Goal: Find contact information: Find contact information

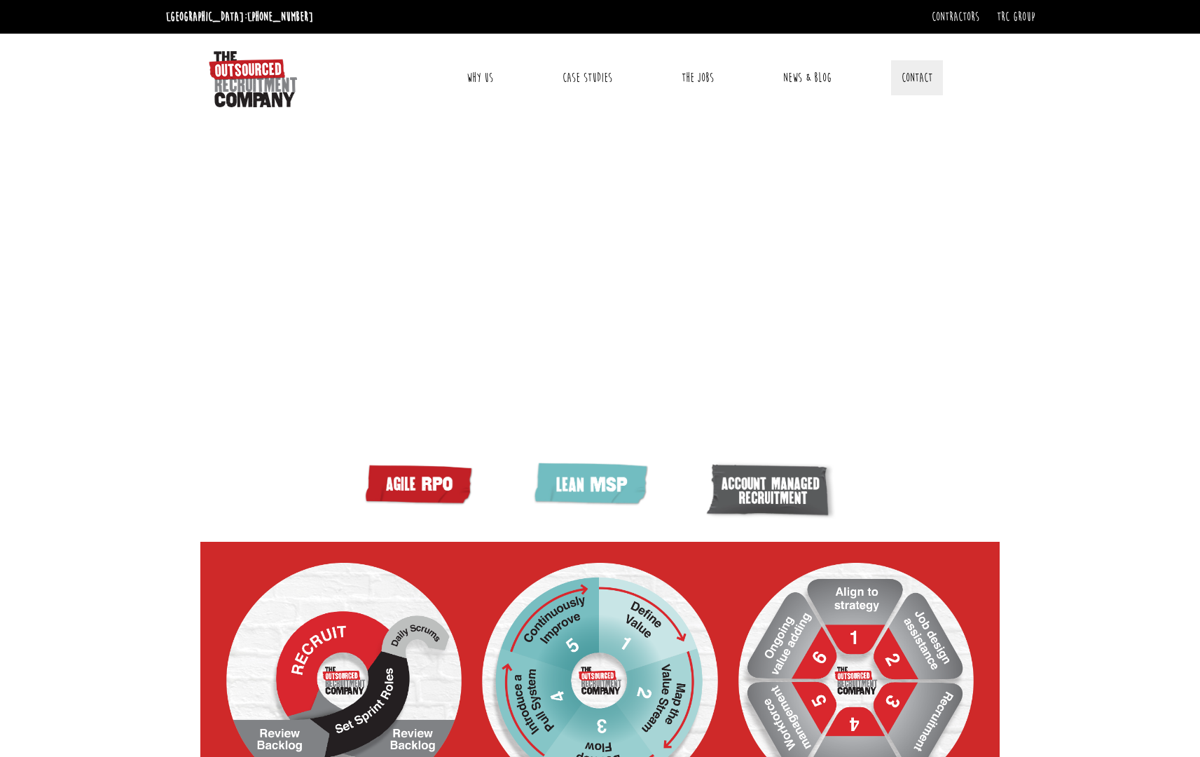
click at [912, 69] on link "Contact" at bounding box center [917, 77] width 52 height 35
click at [905, 147] on link "[GEOGRAPHIC_DATA]" at bounding box center [941, 146] width 78 height 15
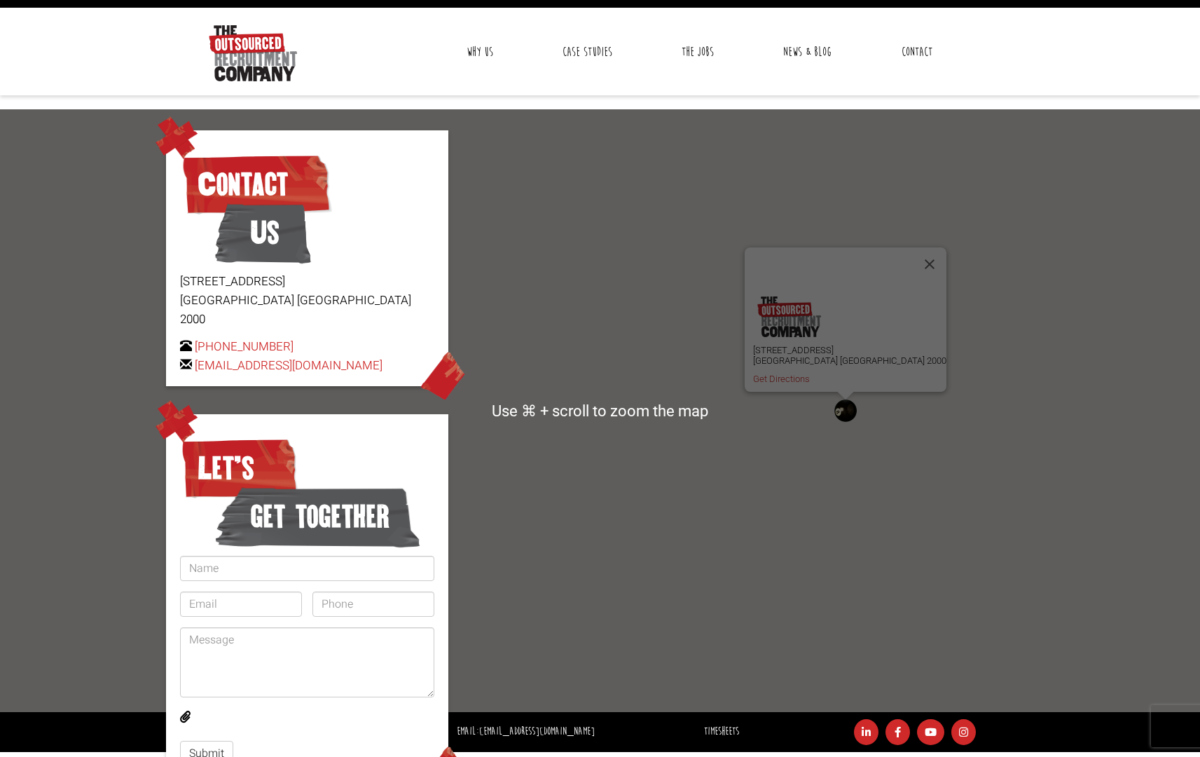
scroll to position [35, 0]
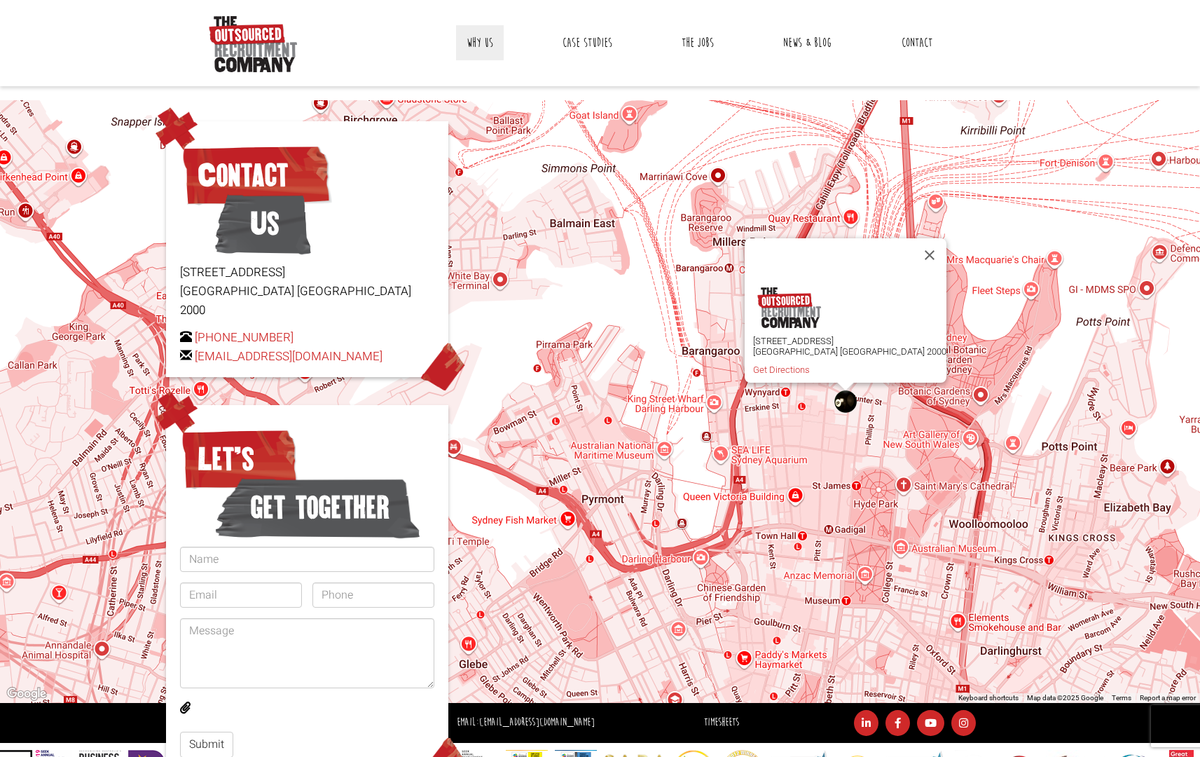
click at [469, 47] on link "Why Us" at bounding box center [480, 42] width 48 height 35
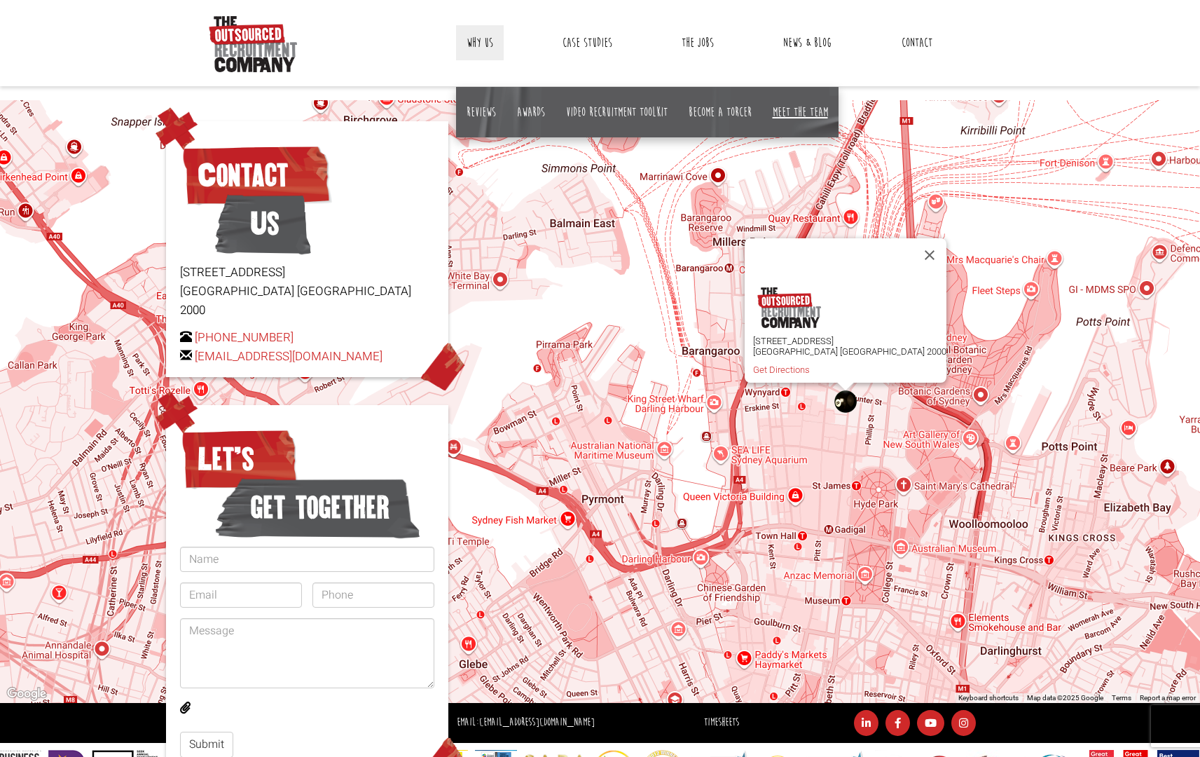
click at [800, 115] on link "Meet the team" at bounding box center [800, 111] width 55 height 15
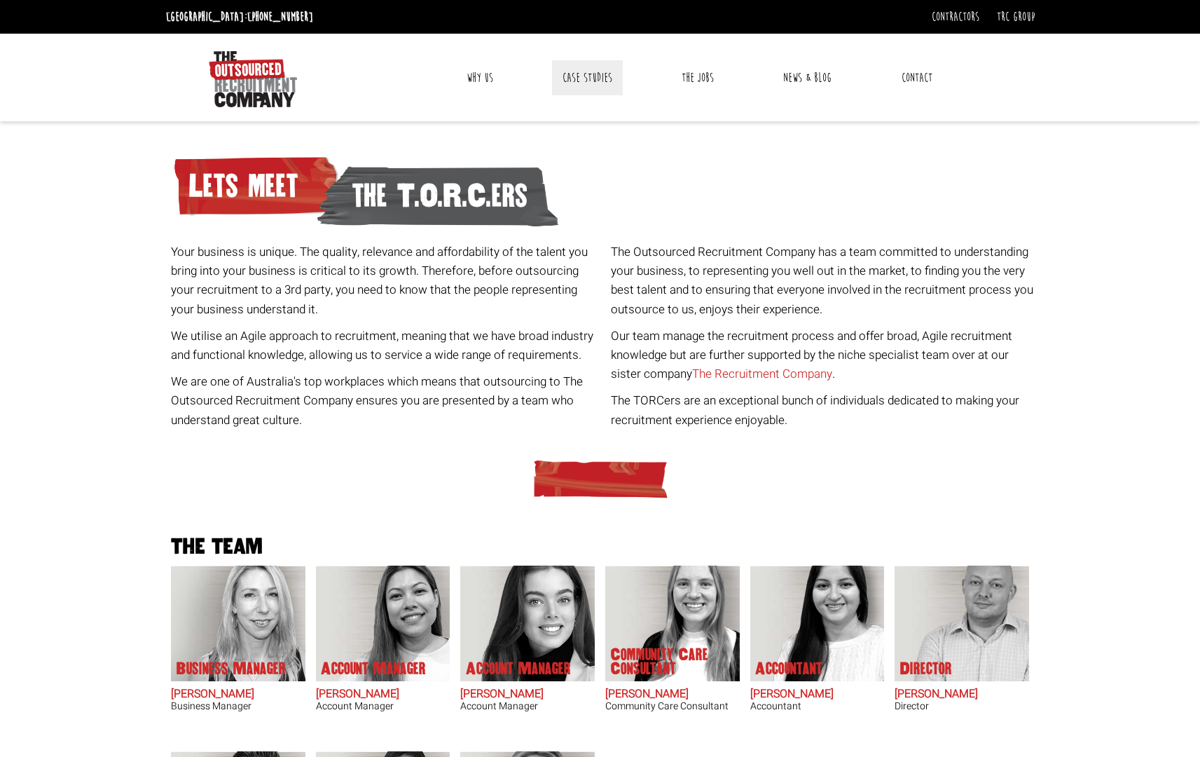
click at [574, 79] on link "Case Studies" at bounding box center [587, 77] width 71 height 35
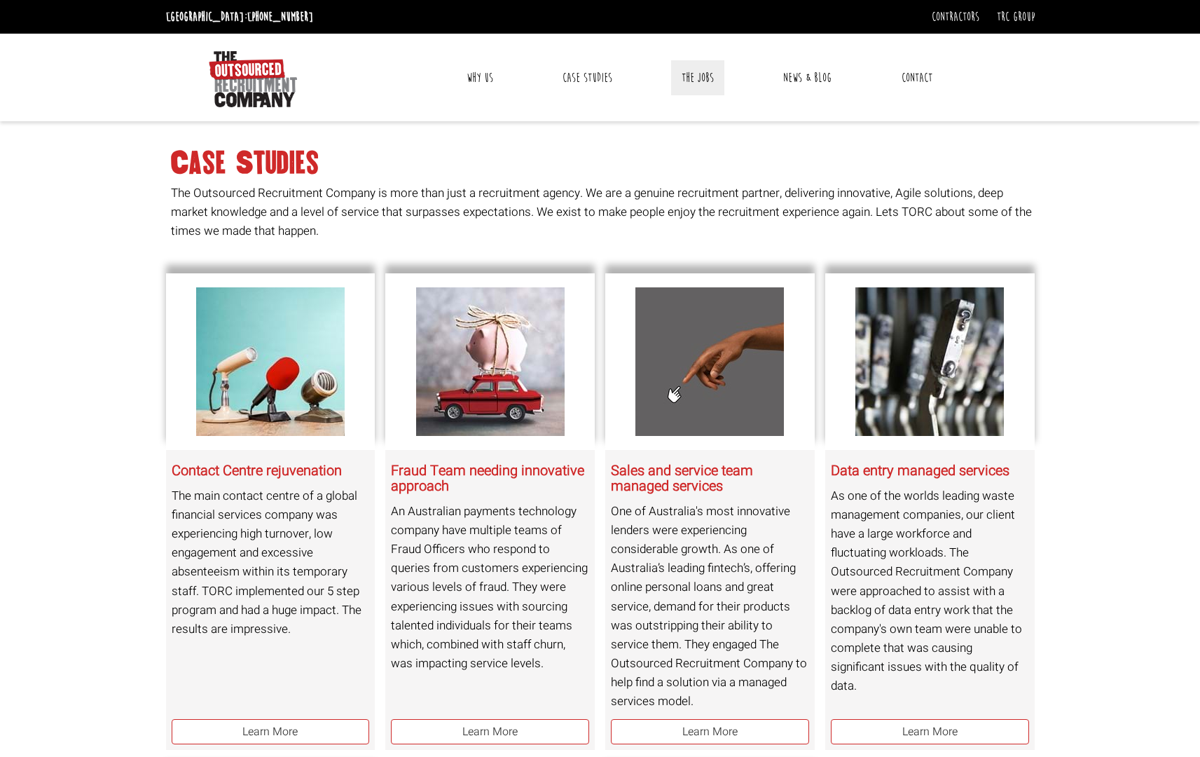
click at [706, 82] on link "The Jobs" at bounding box center [697, 77] width 53 height 35
